Goal: Task Accomplishment & Management: Use online tool/utility

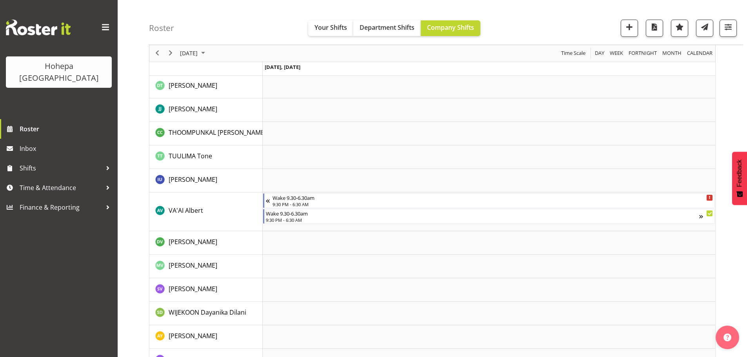
scroll to position [1766, 0]
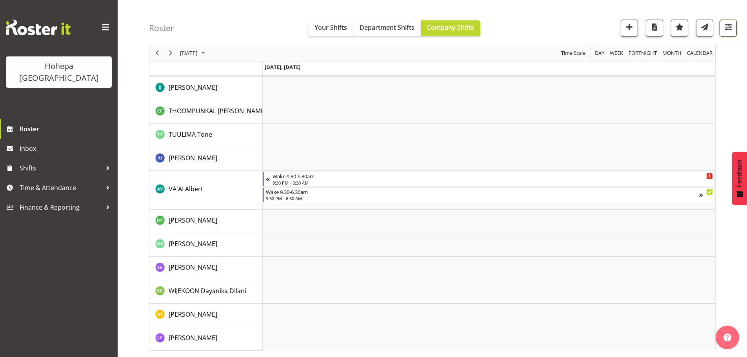
click at [730, 23] on span "button" at bounding box center [728, 27] width 10 height 10
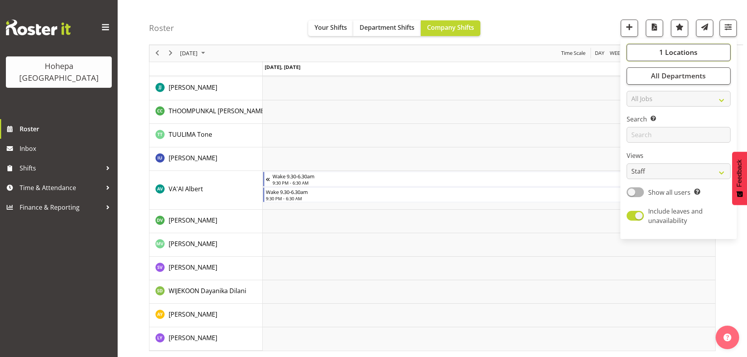
click at [676, 54] on span "1 Locations" at bounding box center [678, 52] width 38 height 9
drag, startPoint x: 635, startPoint y: 111, endPoint x: 650, endPoint y: 80, distance: 33.9
click at [635, 182] on span at bounding box center [636, 185] width 6 height 6
click at [635, 183] on input "Wake" at bounding box center [635, 185] width 5 height 5
checkbox input "false"
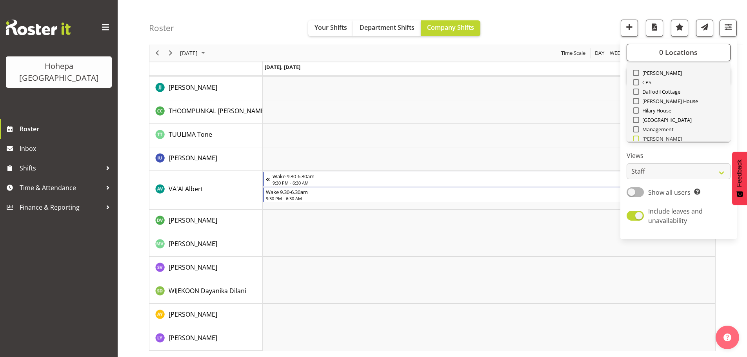
scroll to position [0, 0]
click at [636, 91] on span at bounding box center [636, 91] width 6 height 6
click at [636, 91] on input "[PERSON_NAME]" at bounding box center [635, 91] width 5 height 5
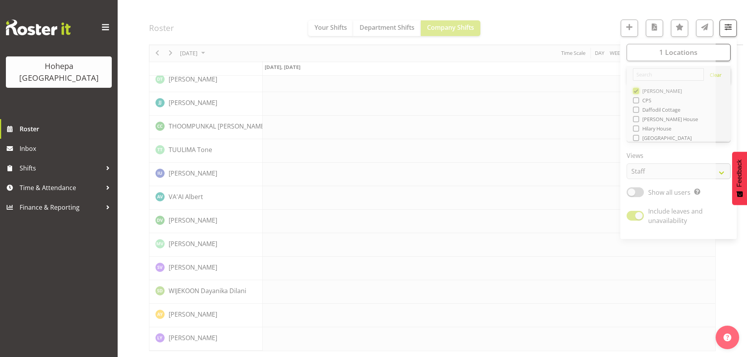
scroll to position [1689, 0]
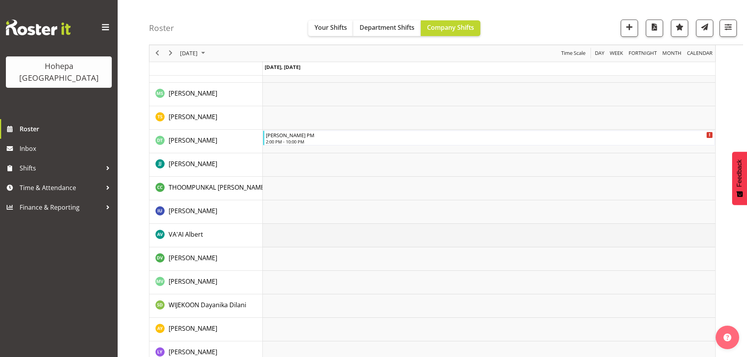
scroll to position [1461, 0]
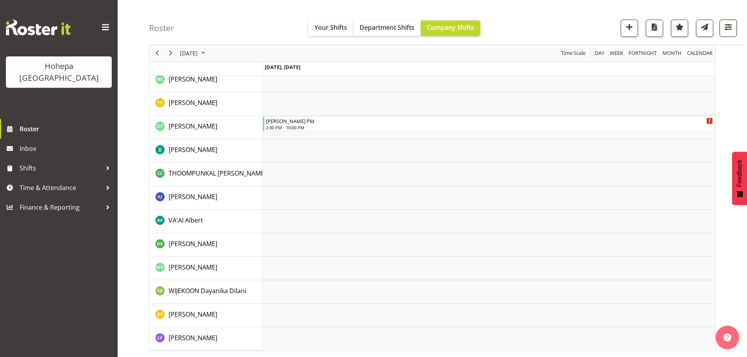
click at [725, 26] on span "button" at bounding box center [728, 27] width 10 height 10
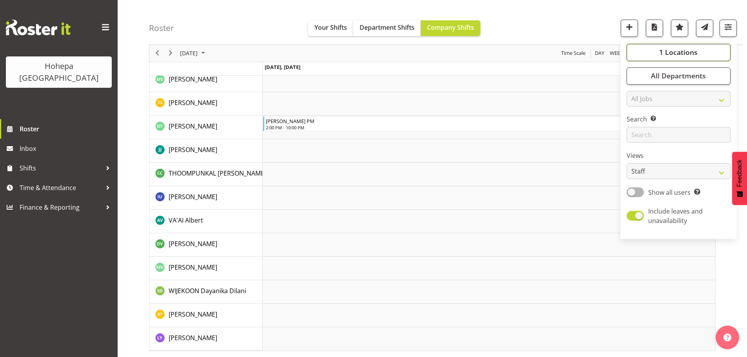
click at [678, 50] on span "1 Locations" at bounding box center [678, 52] width 38 height 9
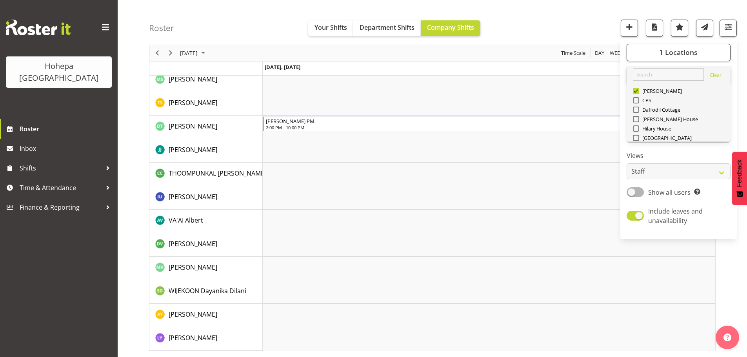
drag, startPoint x: 635, startPoint y: 91, endPoint x: 634, endPoint y: 106, distance: 14.6
click at [634, 91] on span at bounding box center [636, 91] width 6 height 6
click at [634, 91] on input "[PERSON_NAME]" at bounding box center [635, 91] width 5 height 5
checkbox input "false"
click at [638, 137] on span at bounding box center [636, 138] width 6 height 6
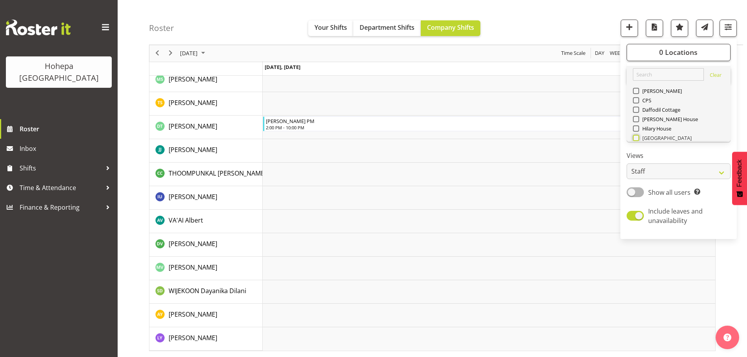
click at [638, 137] on input "[GEOGRAPHIC_DATA]" at bounding box center [635, 138] width 5 height 5
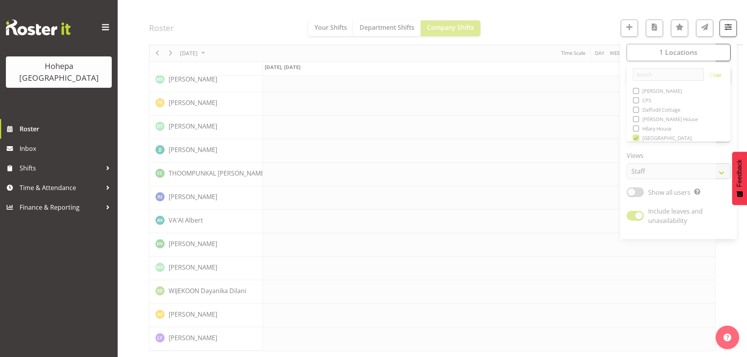
scroll to position [1430, 0]
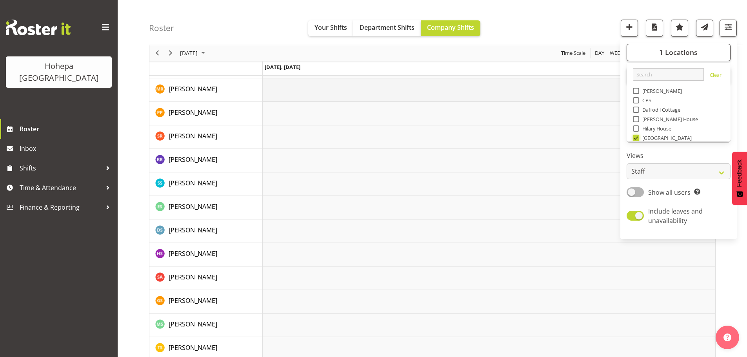
scroll to position [1059, 0]
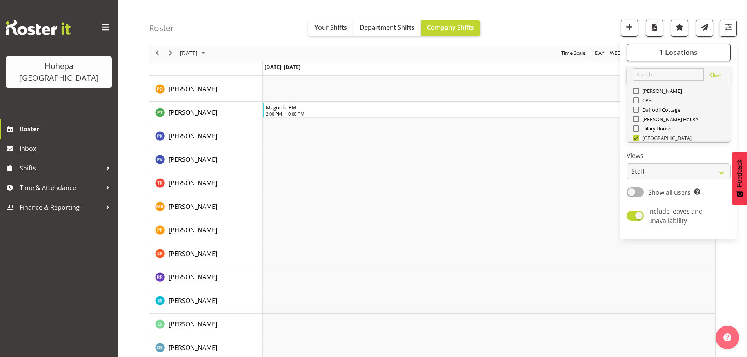
click at [636, 140] on span at bounding box center [636, 138] width 6 height 6
click at [636, 140] on input "[GEOGRAPHIC_DATA]" at bounding box center [635, 138] width 5 height 5
checkbox input "false"
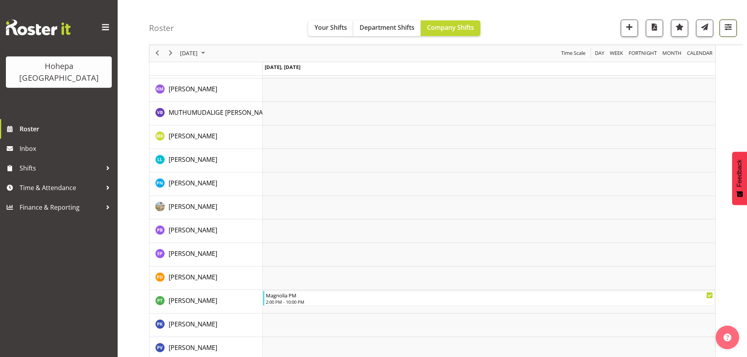
click at [732, 22] on span "button" at bounding box center [728, 27] width 10 height 10
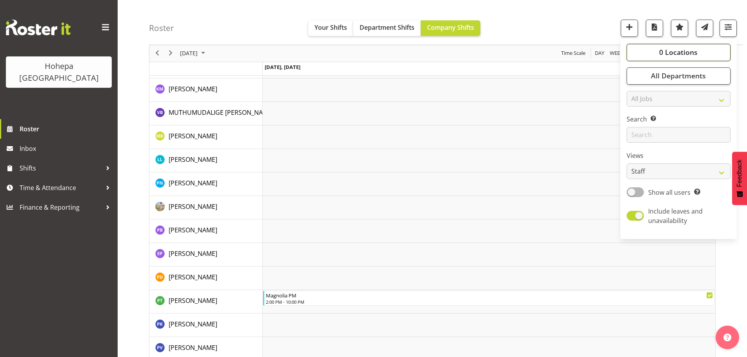
click at [670, 51] on span "0 Locations" at bounding box center [678, 52] width 38 height 9
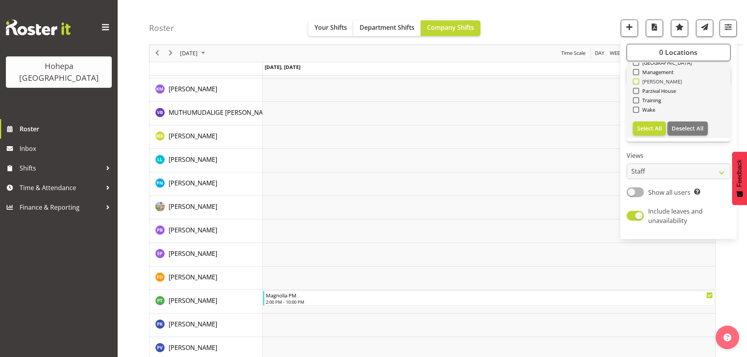
click at [639, 82] on span at bounding box center [636, 81] width 6 height 6
click at [638, 82] on input "[PERSON_NAME]" at bounding box center [635, 81] width 5 height 5
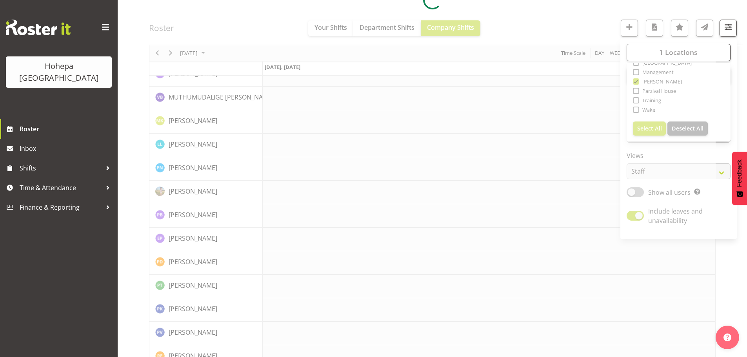
click at [520, 15] on div at bounding box center [432, 0] width 567 height 1963
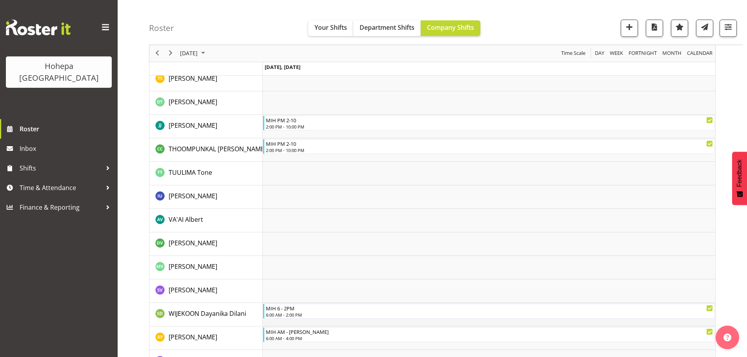
scroll to position [1595, 0]
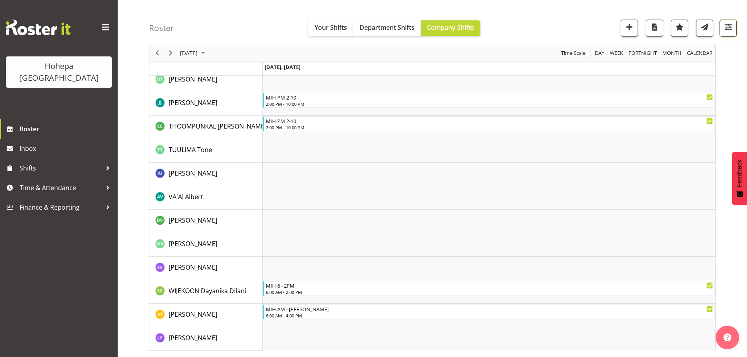
click at [727, 29] on span "button" at bounding box center [728, 27] width 10 height 10
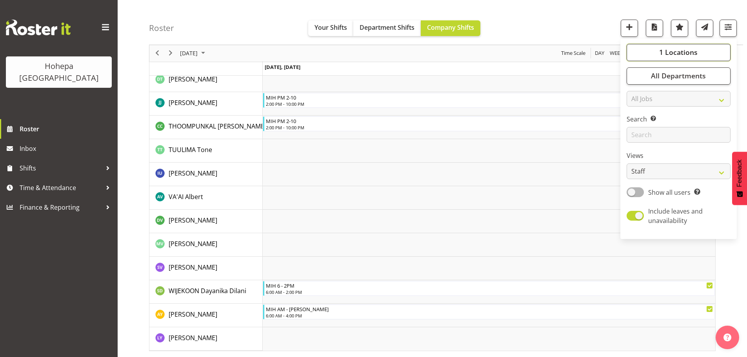
click at [675, 56] on span "1 Locations" at bounding box center [678, 52] width 38 height 9
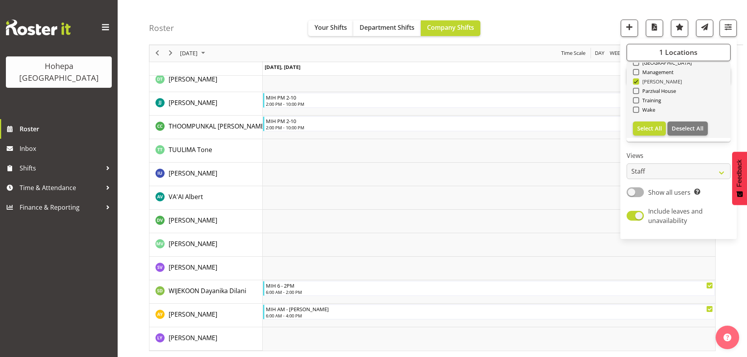
click at [637, 81] on span at bounding box center [636, 81] width 6 height 6
click at [637, 81] on input "[PERSON_NAME]" at bounding box center [635, 81] width 5 height 5
checkbox input "false"
click at [635, 90] on span at bounding box center [636, 91] width 6 height 6
click at [635, 90] on input "Parzival House" at bounding box center [635, 91] width 5 height 5
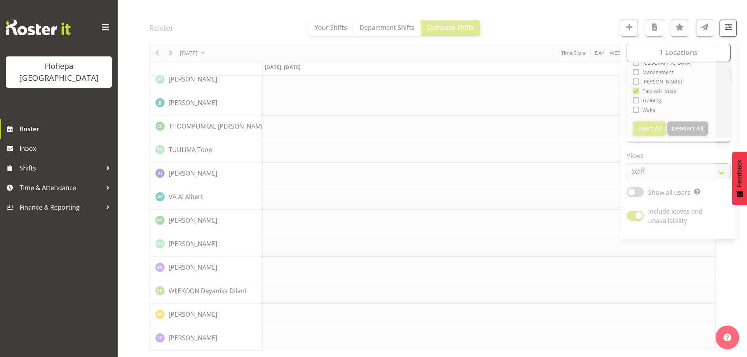
scroll to position [1548, 0]
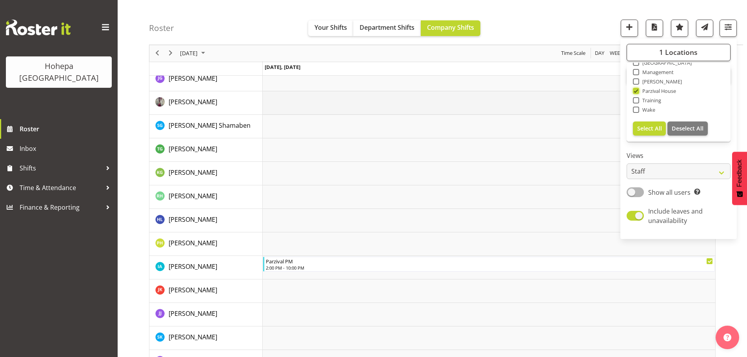
scroll to position [465, 0]
click at [588, 25] on div "Roster Your Shifts Department Shifts Company Shifts 1 Locations Clear Christoph…" at bounding box center [446, 22] width 594 height 45
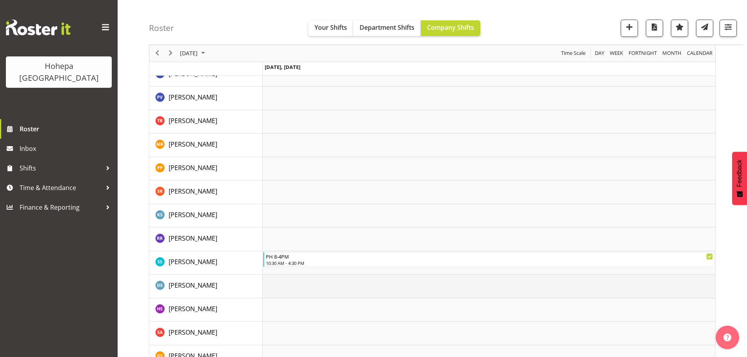
scroll to position [1524, 0]
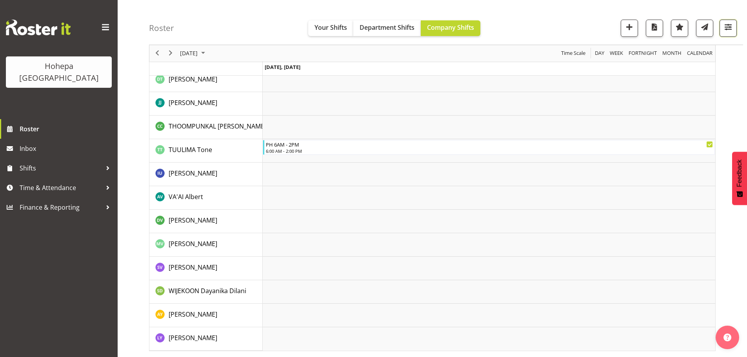
click at [731, 27] on span "button" at bounding box center [728, 27] width 10 height 10
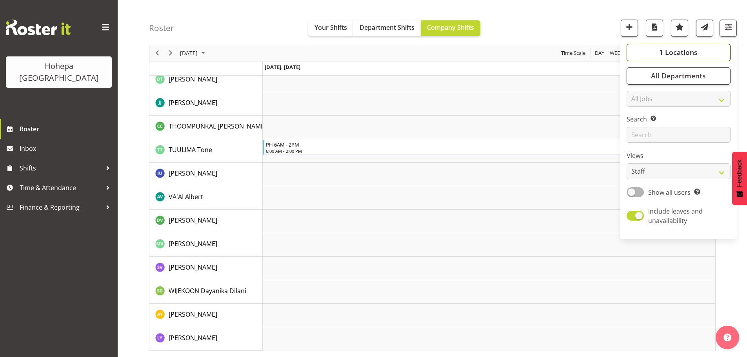
click at [679, 49] on span "1 Locations" at bounding box center [678, 52] width 38 height 9
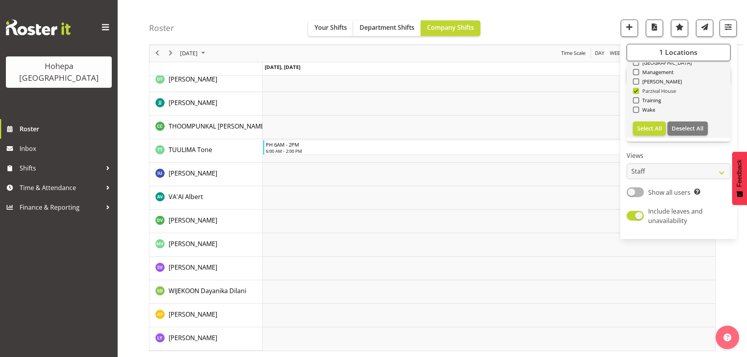
click at [639, 91] on span at bounding box center [636, 91] width 6 height 6
click at [638, 91] on input "Parzival House" at bounding box center [635, 91] width 5 height 5
checkbox input "false"
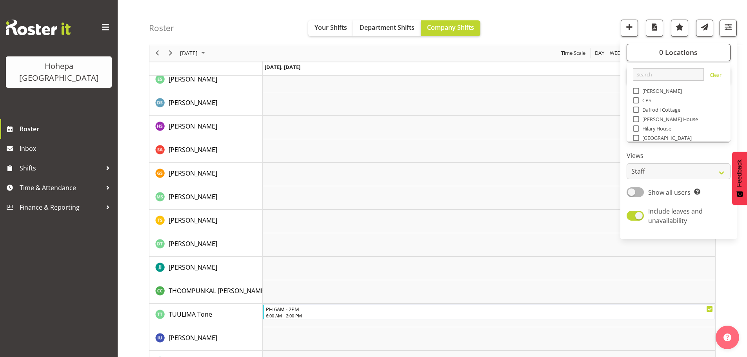
click at [636, 119] on span at bounding box center [636, 119] width 6 height 6
click at [636, 119] on input "[PERSON_NAME] House" at bounding box center [635, 119] width 5 height 5
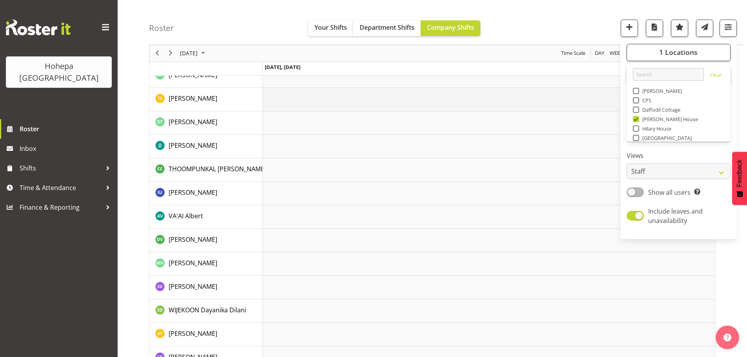
scroll to position [1650, 0]
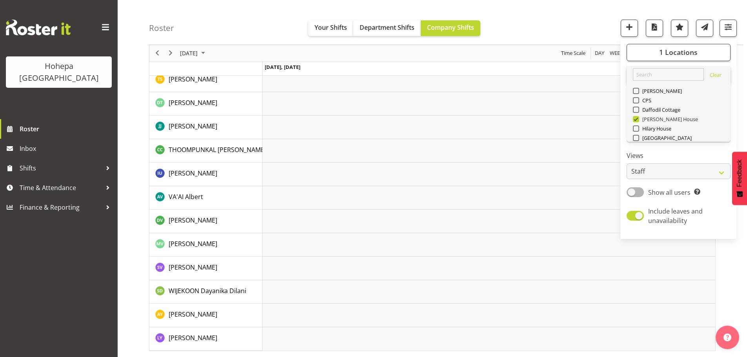
click at [638, 118] on span at bounding box center [636, 119] width 6 height 6
click at [638, 118] on input "[PERSON_NAME] House" at bounding box center [635, 119] width 5 height 5
checkbox input "false"
click at [637, 111] on span at bounding box center [636, 110] width 6 height 6
click at [637, 111] on input "Daffodil Cottage" at bounding box center [635, 109] width 5 height 5
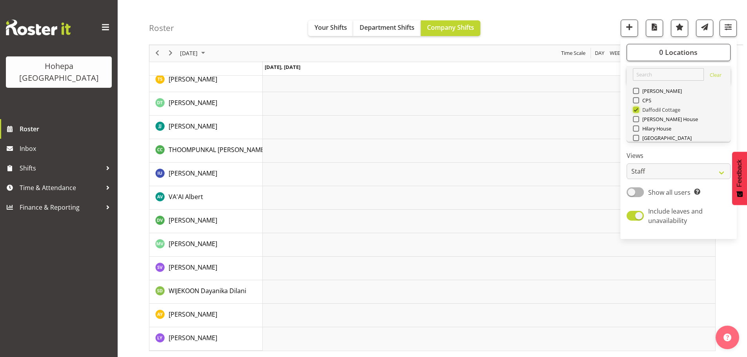
scroll to position [1524, 0]
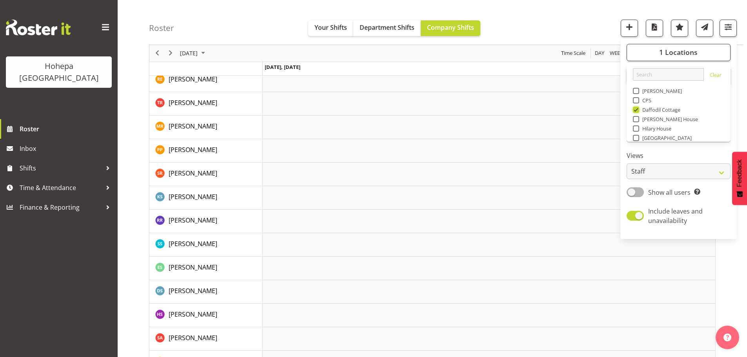
scroll to position [1650, 0]
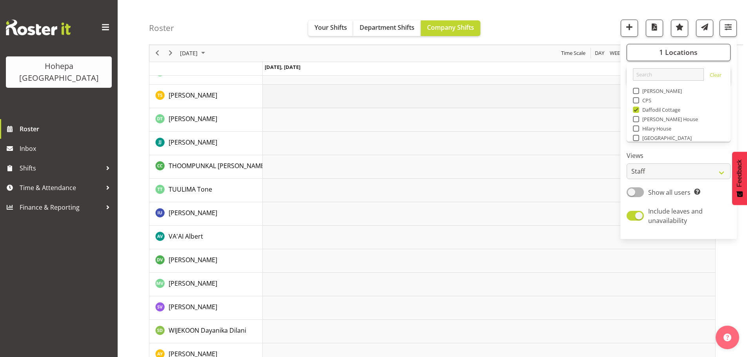
drag, startPoint x: 559, startPoint y: 16, endPoint x: 386, endPoint y: 96, distance: 190.6
click at [559, 16] on div "Roster Your Shifts Department Shifts Company Shifts 1 Locations Clear Christoph…" at bounding box center [446, 22] width 594 height 45
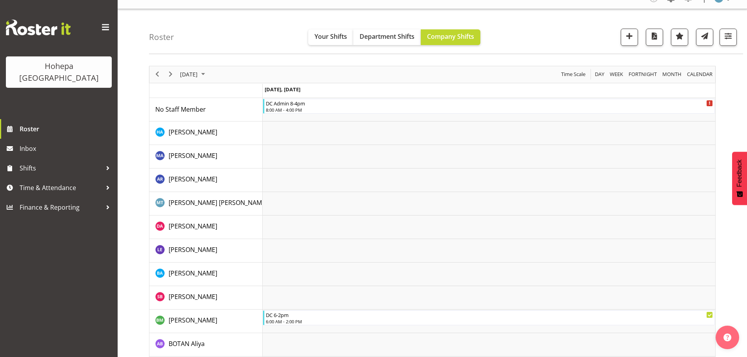
scroll to position [0, 0]
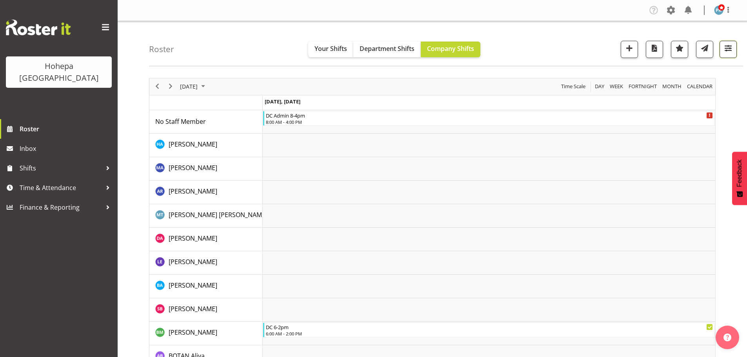
click at [728, 47] on span "button" at bounding box center [728, 48] width 10 height 10
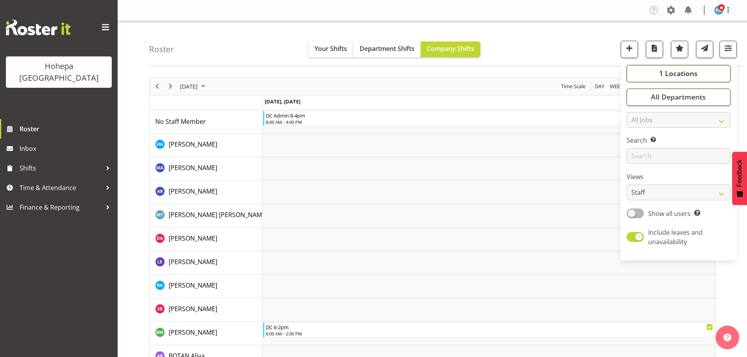
click at [664, 73] on span "1 Locations" at bounding box center [678, 73] width 38 height 9
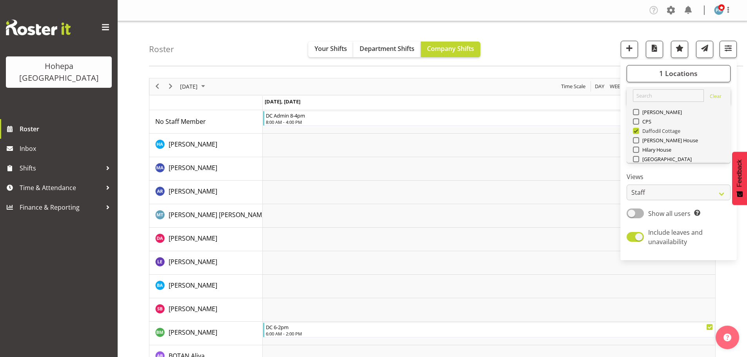
click at [637, 131] on span at bounding box center [636, 131] width 6 height 6
click at [637, 131] on input "Daffodil Cottage" at bounding box center [635, 130] width 5 height 5
checkbox input "false"
click at [637, 151] on span at bounding box center [636, 150] width 6 height 6
click at [637, 151] on input "Hilary House" at bounding box center [635, 149] width 5 height 5
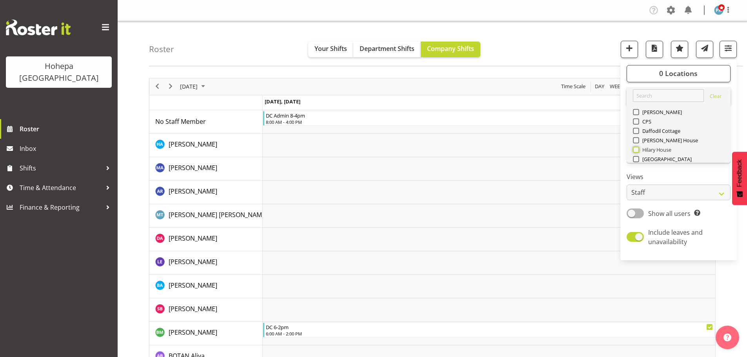
checkbox input "true"
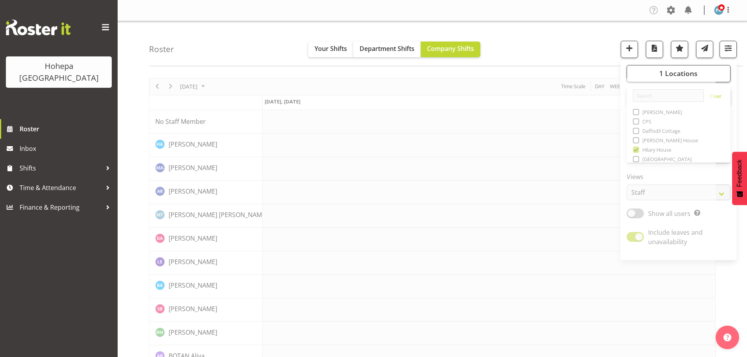
click at [579, 33] on div "Roster Your Shifts Department Shifts Company Shifts 1 Locations Clear Christoph…" at bounding box center [446, 43] width 594 height 45
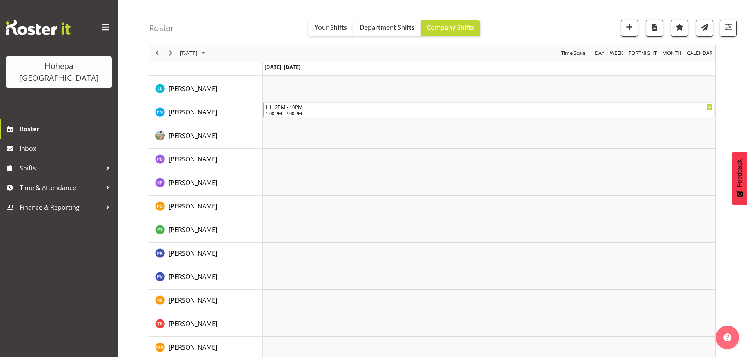
scroll to position [1751, 0]
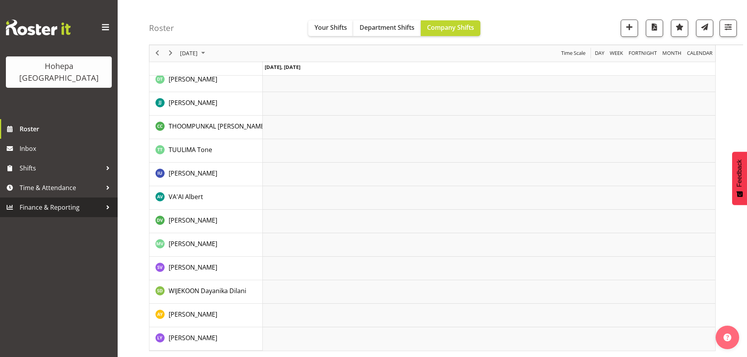
click at [67, 202] on span "Finance & Reporting" at bounding box center [61, 208] width 82 height 12
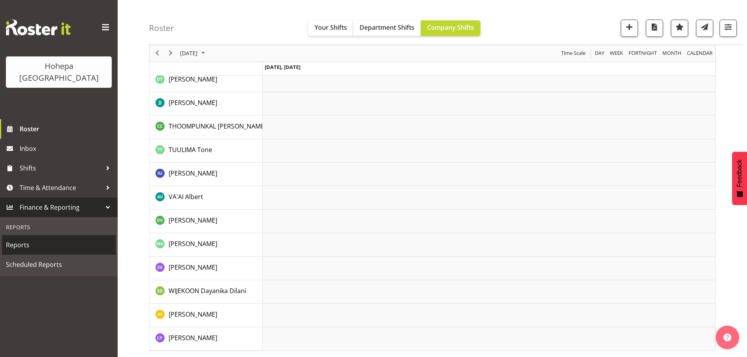
click at [32, 239] on span "Reports" at bounding box center [59, 245] width 106 height 12
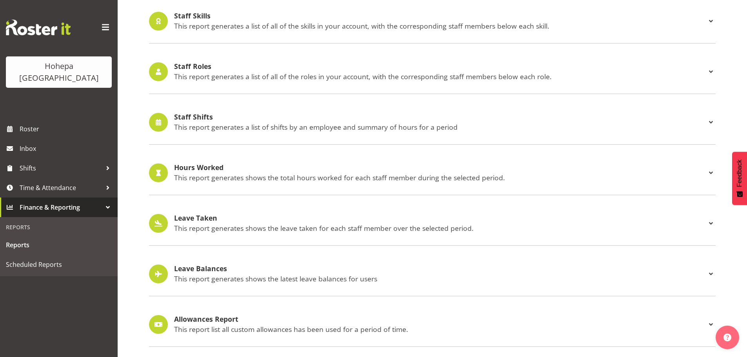
scroll to position [730, 0]
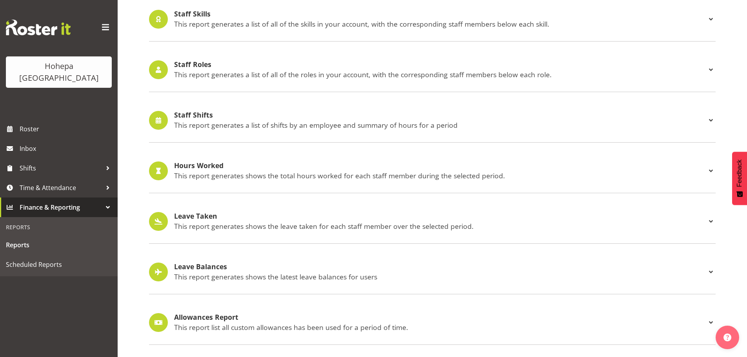
click at [191, 121] on p "This report generates a list of shifts by an employee and summary of hours for …" at bounding box center [440, 125] width 532 height 9
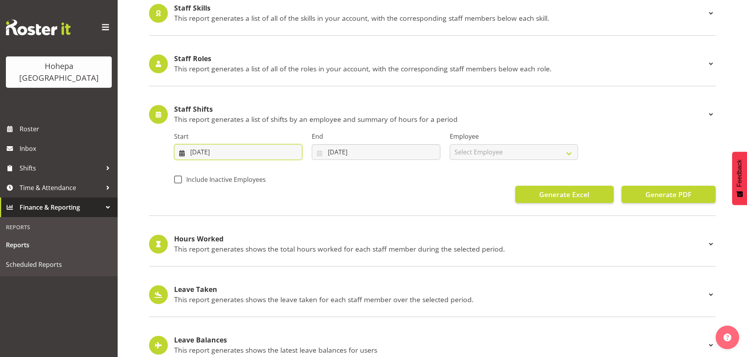
click at [190, 154] on input "[DATE]" at bounding box center [238, 152] width 128 height 16
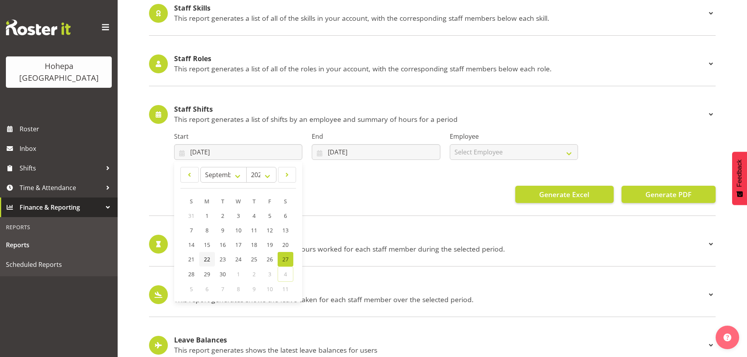
click at [205, 260] on span "22" at bounding box center [207, 259] width 6 height 7
type input "[DATE]"
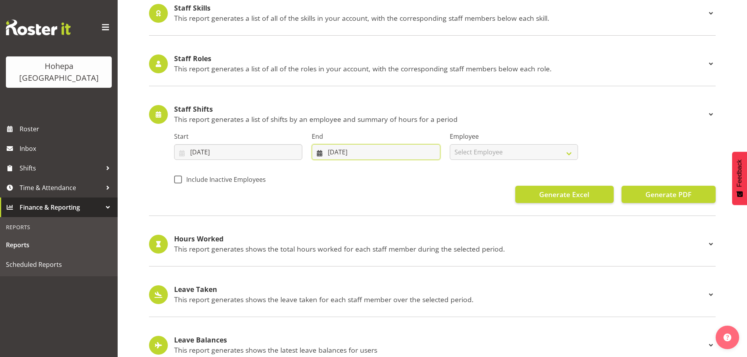
click at [333, 154] on input "[DATE]" at bounding box center [376, 152] width 128 height 16
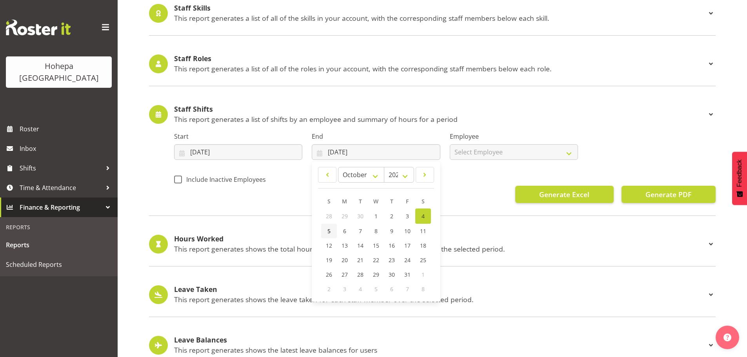
click at [330, 233] on span "5" at bounding box center [329, 231] width 3 height 7
type input "[DATE]"
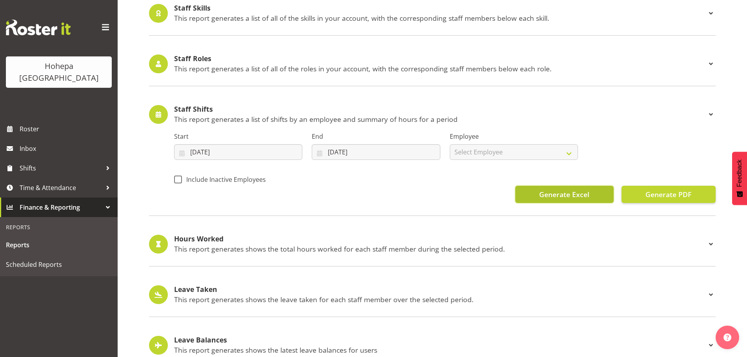
click at [540, 198] on span "Generate Excel" at bounding box center [564, 194] width 50 height 10
